Goal: Task Accomplishment & Management: Complete application form

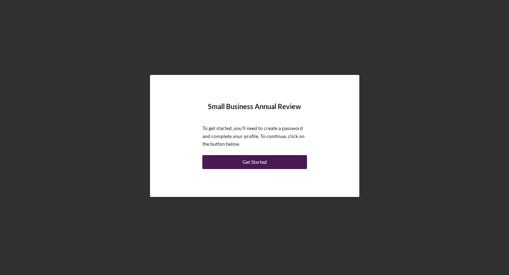
click at [253, 163] on div "Get Started" at bounding box center [255, 162] width 24 height 14
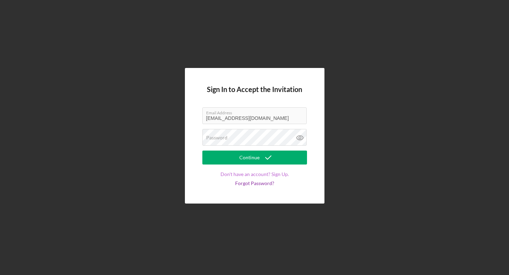
click at [251, 176] on link "Don't have an account? Sign Up." at bounding box center [255, 175] width 68 height 6
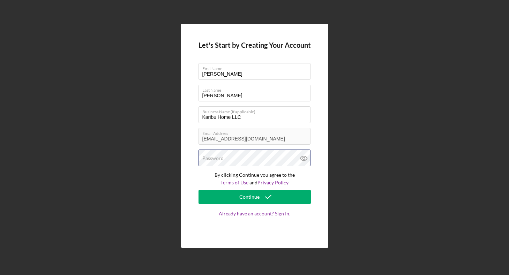
click at [250, 155] on div "Password" at bounding box center [255, 158] width 112 height 17
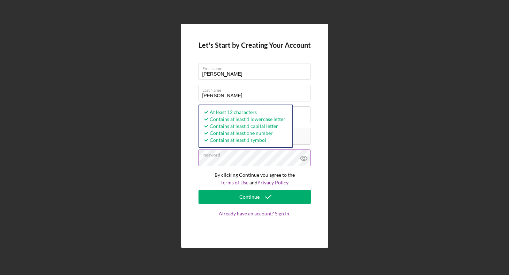
click at [303, 158] on icon at bounding box center [303, 158] width 17 height 17
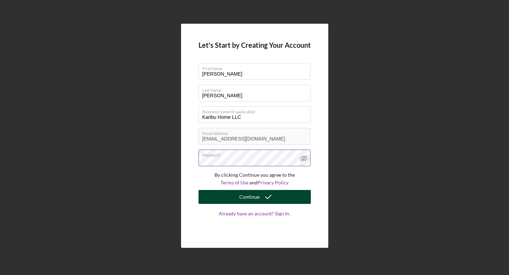
click at [270, 195] on icon "submit" at bounding box center [268, 196] width 17 height 17
click at [303, 156] on icon at bounding box center [303, 158] width 17 height 17
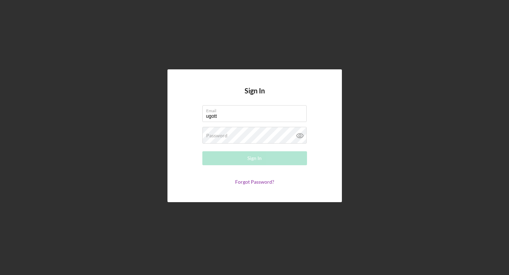
type input "[EMAIL_ADDRESS][DOMAIN_NAME]"
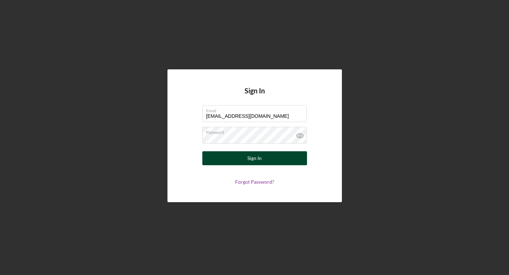
click at [235, 157] on button "Sign In" at bounding box center [254, 158] width 105 height 14
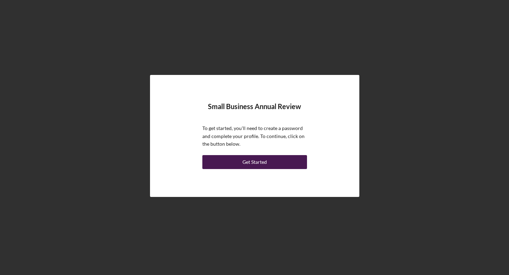
click at [252, 162] on div "Get Started" at bounding box center [255, 162] width 24 height 14
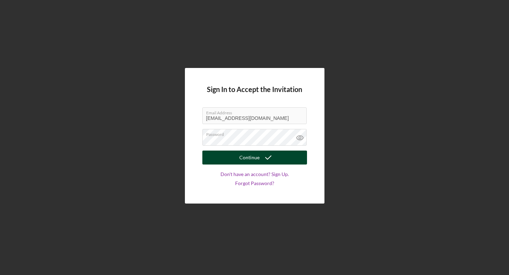
click at [245, 158] on div "Continue" at bounding box center [249, 158] width 20 height 14
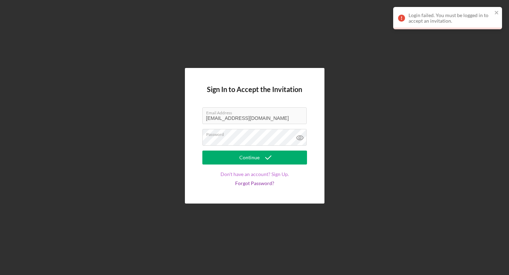
click at [274, 174] on link "Don't have an account? Sign Up." at bounding box center [255, 175] width 68 height 6
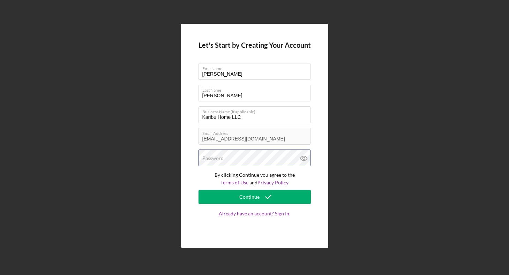
click at [256, 156] on div "Password" at bounding box center [255, 158] width 112 height 17
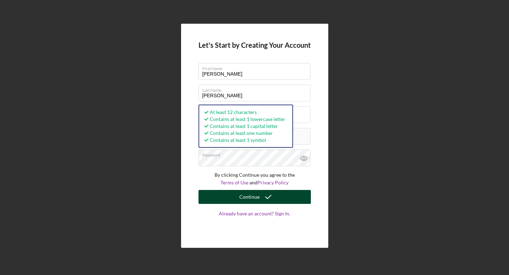
click at [262, 194] on icon "submit" at bounding box center [268, 196] width 17 height 17
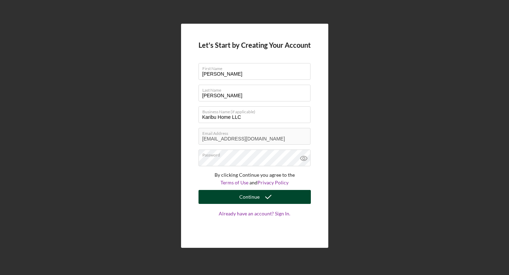
click at [259, 196] on div "Continue" at bounding box center [249, 197] width 20 height 14
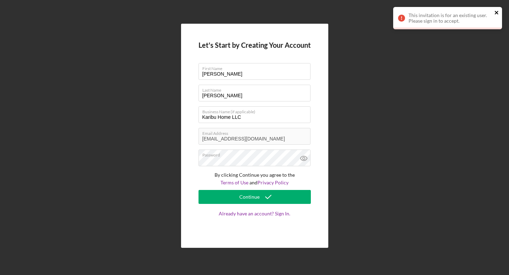
click at [496, 11] on icon "close" at bounding box center [496, 13] width 5 height 6
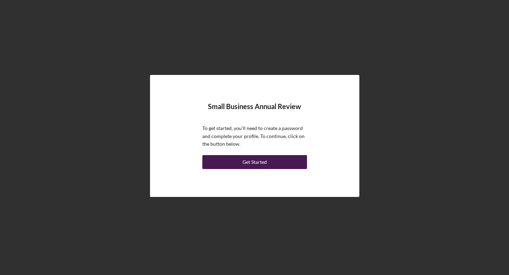
click at [252, 162] on div "Get Started" at bounding box center [255, 162] width 24 height 14
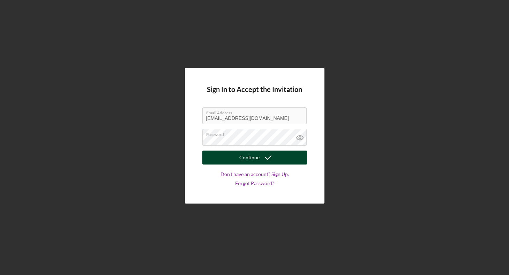
click at [254, 155] on div "Continue" at bounding box center [249, 158] width 20 height 14
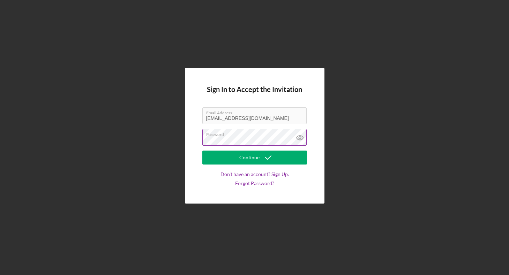
click at [202, 151] on button "Continue" at bounding box center [254, 158] width 105 height 14
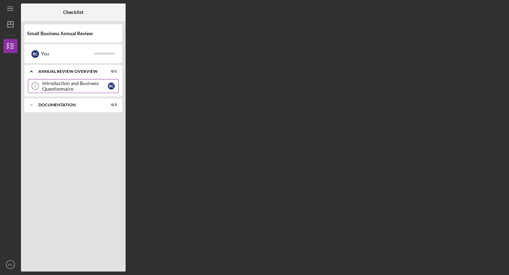
click at [69, 83] on div "Introduction and Business Questionnaire" at bounding box center [75, 86] width 66 height 11
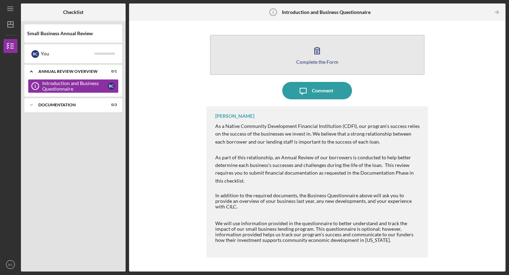
click at [328, 64] on div "Complete the Form" at bounding box center [317, 61] width 42 height 5
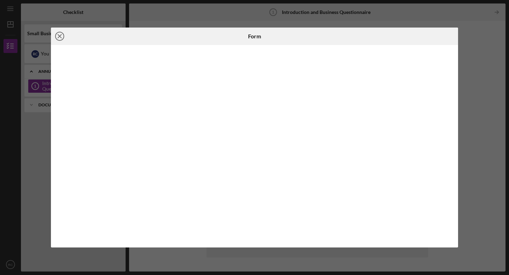
click at [62, 35] on icon "Icon/Close" at bounding box center [59, 36] width 17 height 17
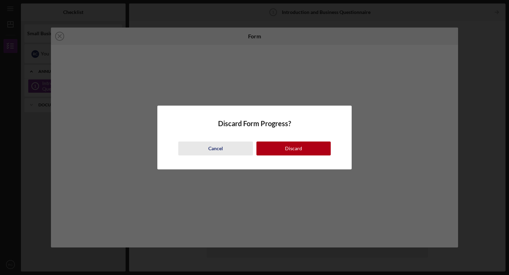
click at [210, 149] on div "Cancel" at bounding box center [215, 149] width 15 height 14
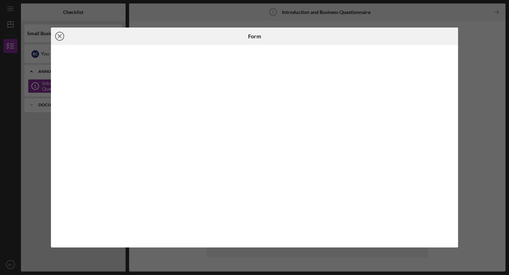
click at [62, 36] on icon "Icon/Close" at bounding box center [59, 36] width 17 height 17
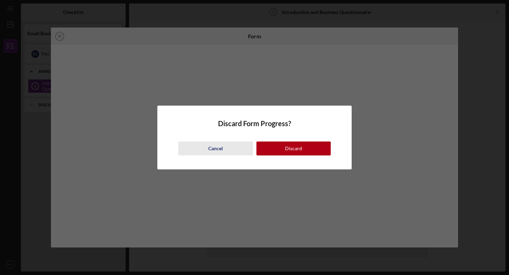
click at [210, 147] on div "Cancel" at bounding box center [215, 149] width 15 height 14
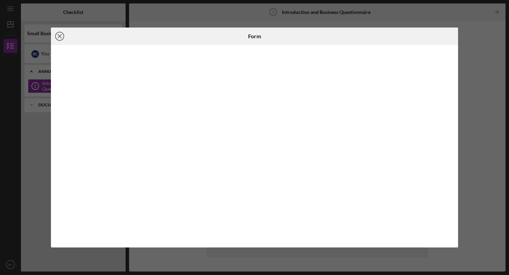
click at [58, 35] on icon "Icon/Close" at bounding box center [59, 36] width 17 height 17
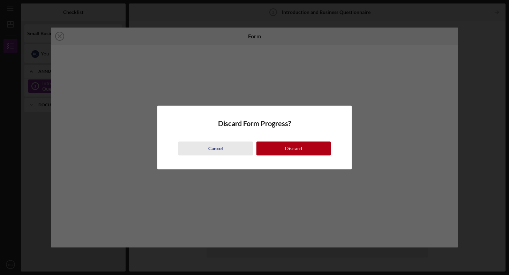
click at [214, 149] on div "Cancel" at bounding box center [215, 149] width 15 height 14
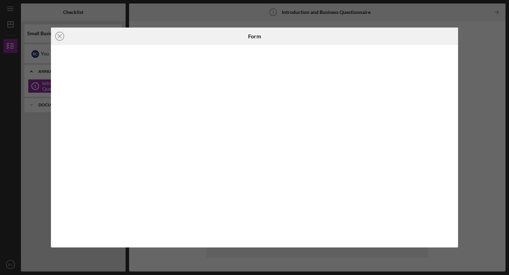
drag, startPoint x: 141, startPoint y: 36, endPoint x: 178, endPoint y: 38, distance: 37.0
click at [178, 38] on div "Icon/Close" at bounding box center [119, 36] width 136 height 17
click at [62, 36] on icon "Icon/Close" at bounding box center [59, 36] width 17 height 17
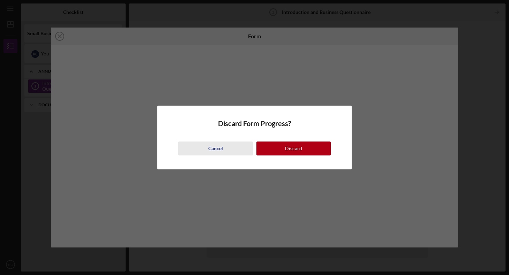
click at [210, 148] on div "Cancel" at bounding box center [215, 149] width 15 height 14
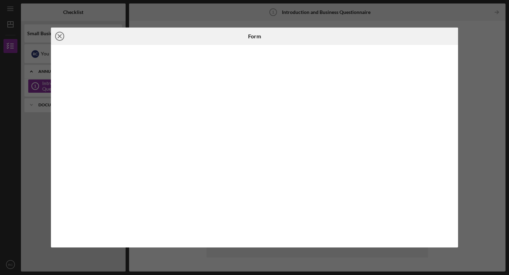
click at [61, 37] on line at bounding box center [59, 36] width 3 height 3
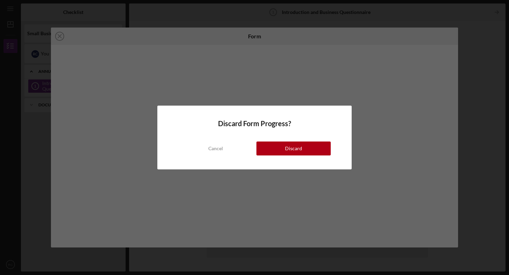
click at [94, 21] on div "Discard Form Progress? Cancel Discard" at bounding box center [254, 137] width 509 height 275
